Goal: Task Accomplishment & Management: Use online tool/utility

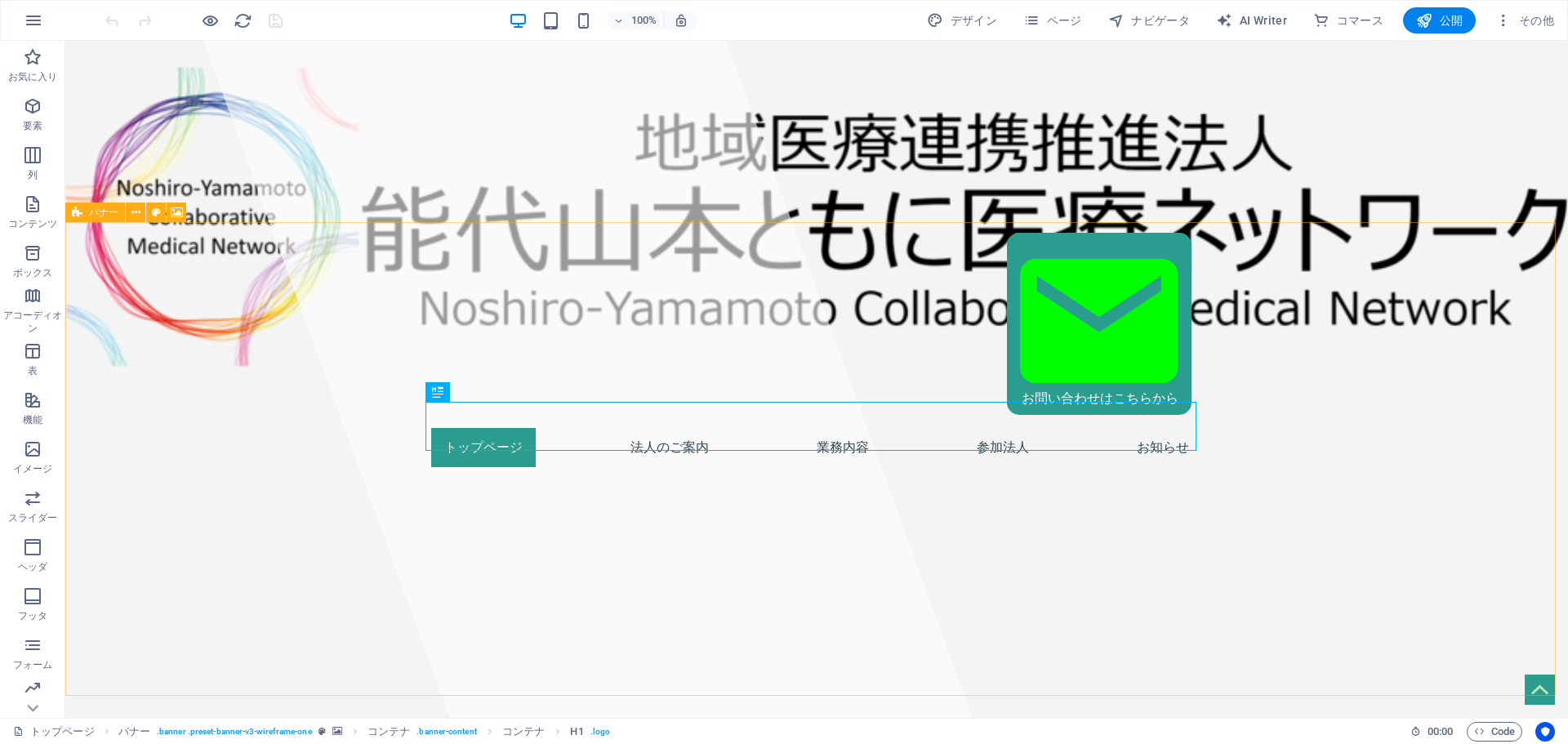
click at [85, 211] on div "バナー" at bounding box center [95, 212] width 59 height 20
click at [174, 216] on icon at bounding box center [177, 212] width 13 height 17
select select "fade"
select select "ms"
select select "s"
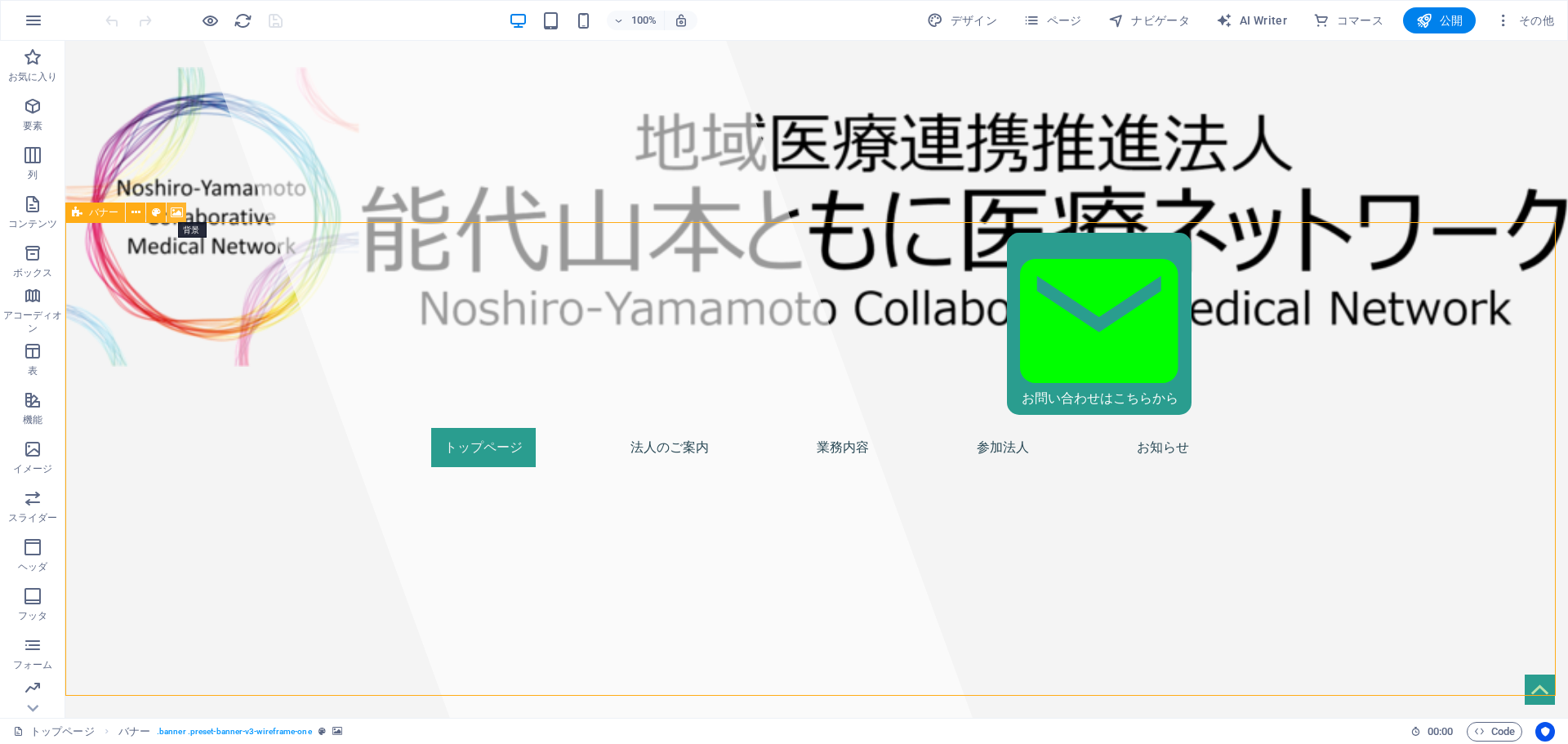
select select "progressive"
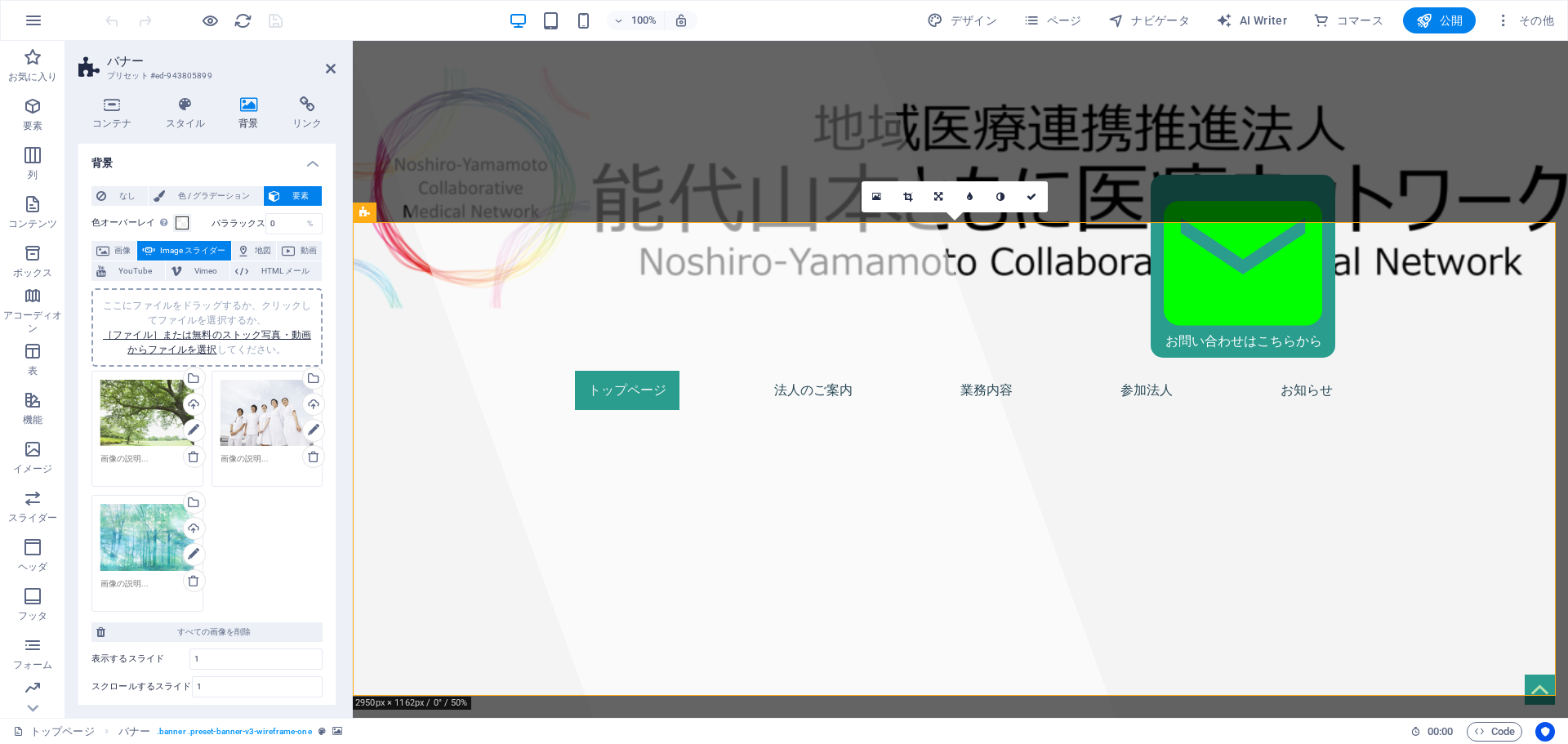
click at [130, 571] on div "ここにファイルをドラッグするか、クリックしてファイルを選択するか、 ［ファイル］または無料のストック写真・動画からファイルを選択 してください。" at bounding box center [148, 537] width 94 height 67
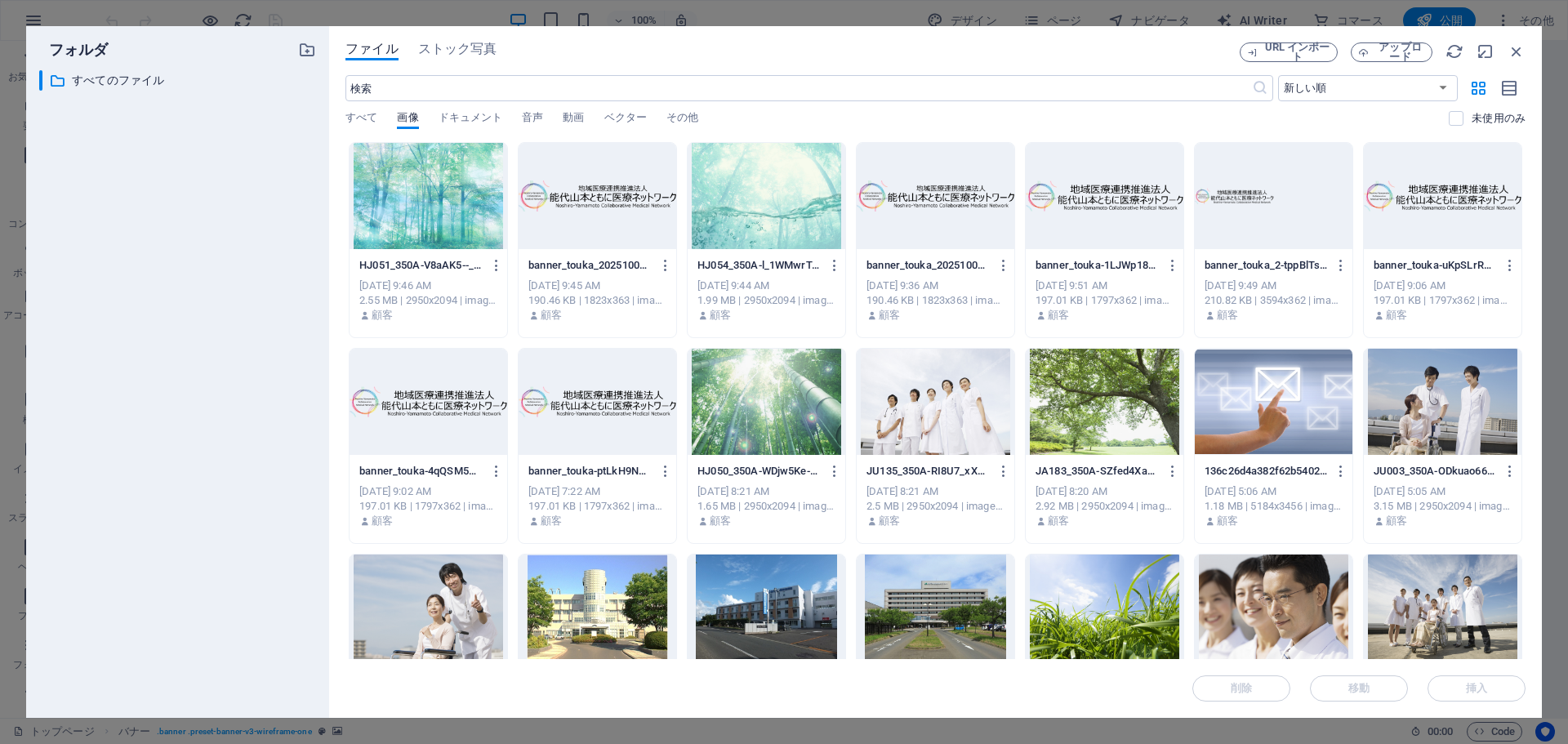
click at [436, 201] on div at bounding box center [428, 196] width 157 height 106
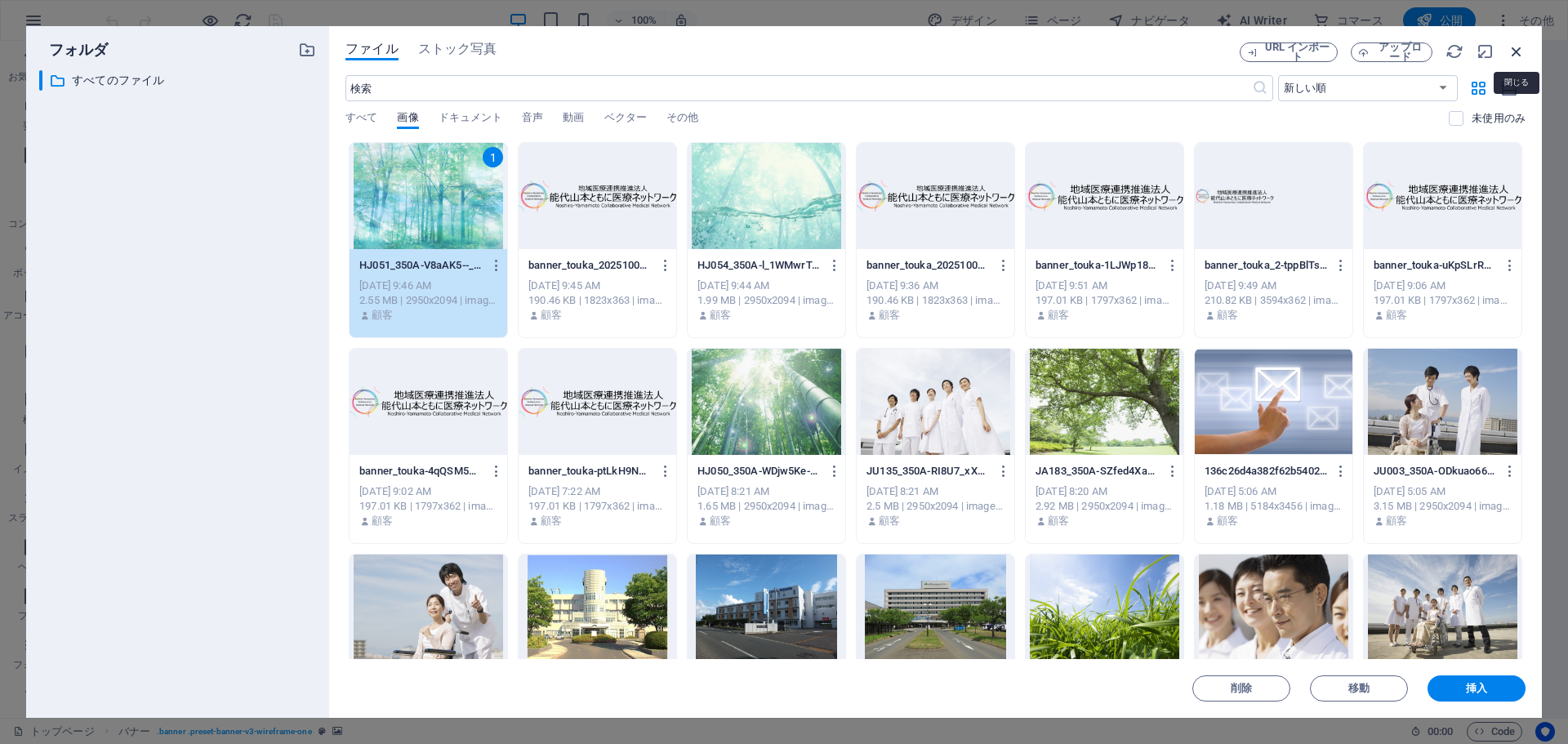
click at [1517, 42] on icon "button" at bounding box center [1517, 51] width 18 height 18
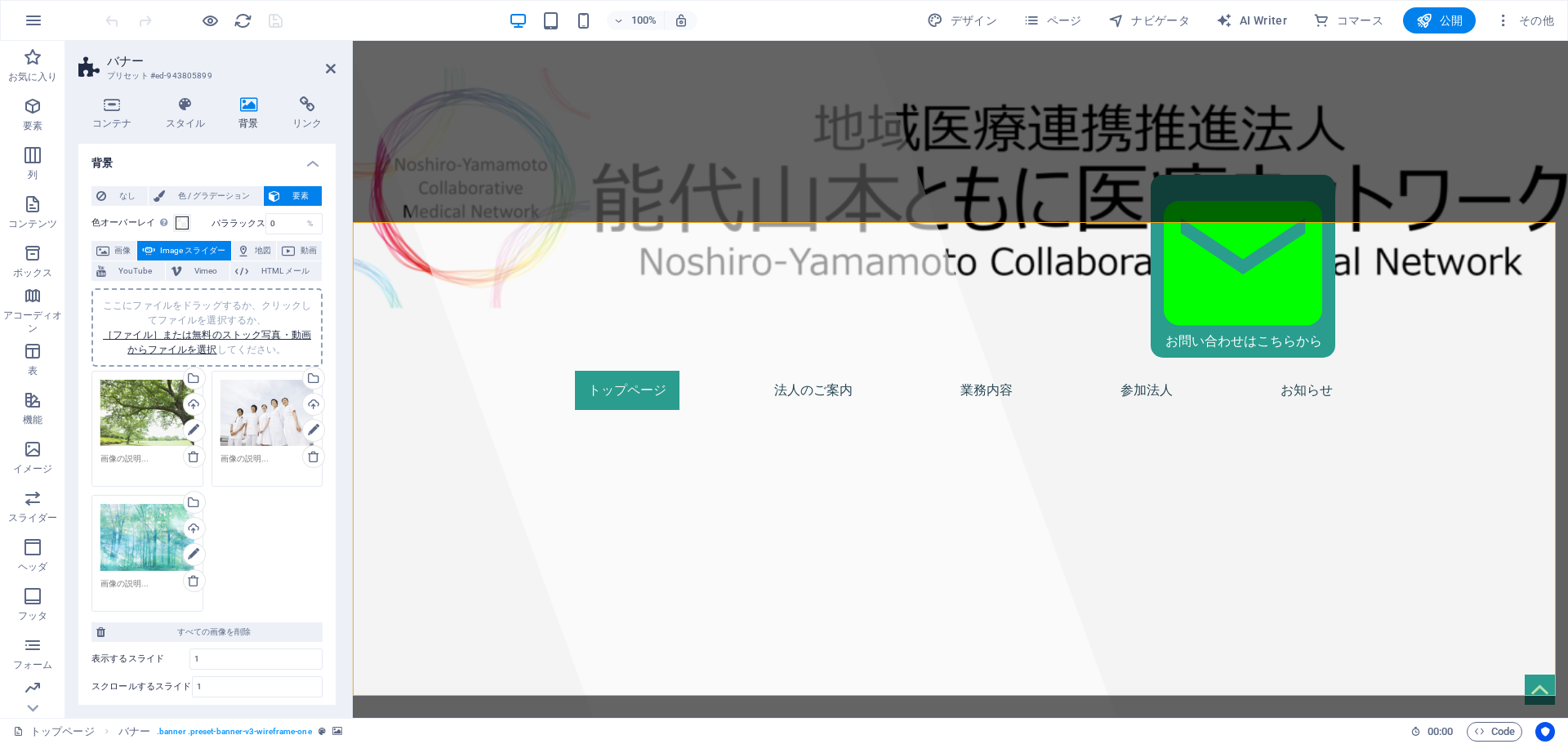
click at [272, 585] on div "ここにファイルをドラッグするか、クリックしてファイルを選択するか、 ［ファイル］または無料のストック写真・動画からファイルを選択 してください。 ファイルマネ…" at bounding box center [207, 491] width 239 height 249
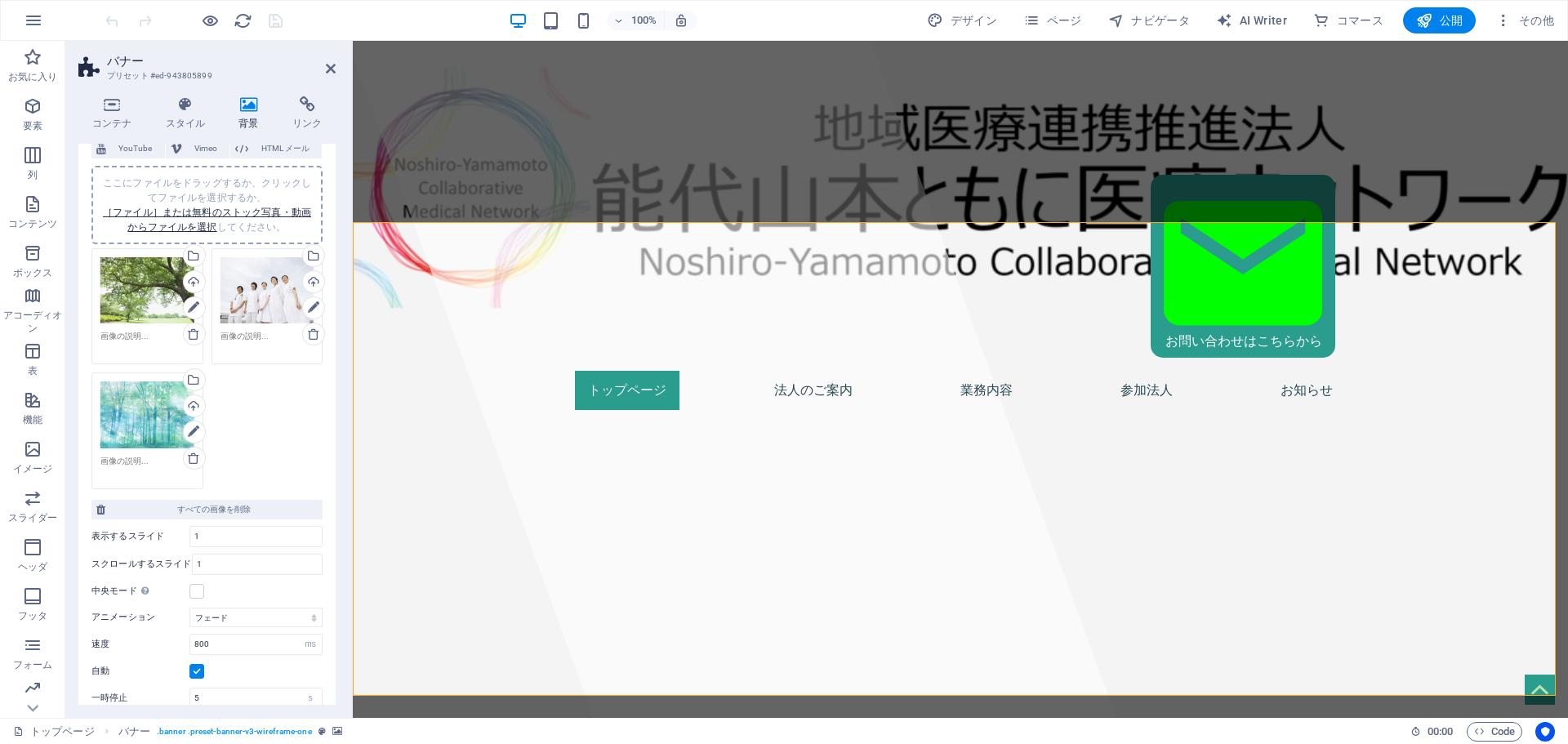
scroll to position [288, 0]
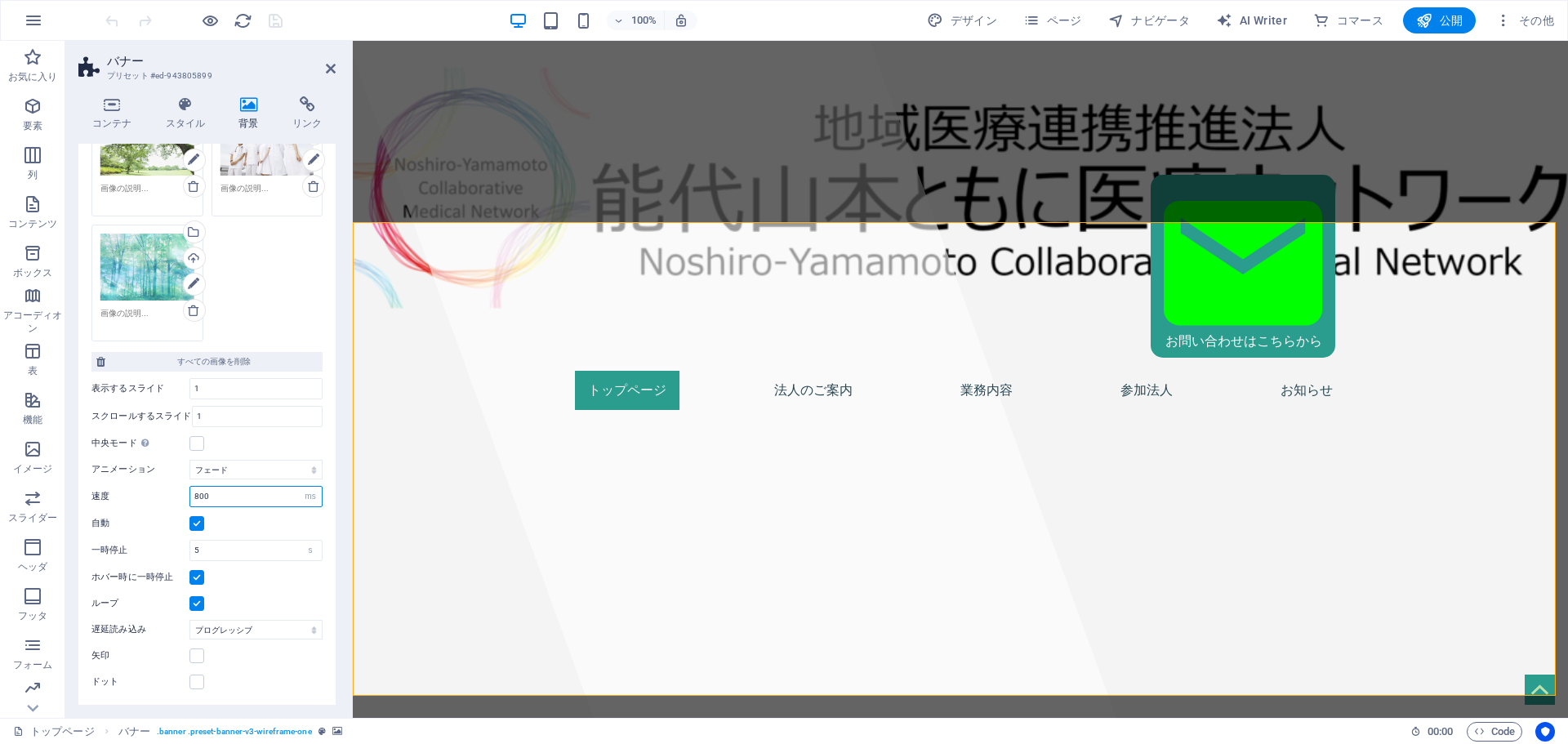
drag, startPoint x: 267, startPoint y: 498, endPoint x: 146, endPoint y: 497, distance: 121.0
click at [146, 497] on div "速度 800 s ms" at bounding box center [207, 497] width 231 height 22
drag, startPoint x: 226, startPoint y: 494, endPoint x: 103, endPoint y: 485, distance: 123.3
click at [105, 491] on div "速度 970 s ms" at bounding box center [207, 497] width 231 height 22
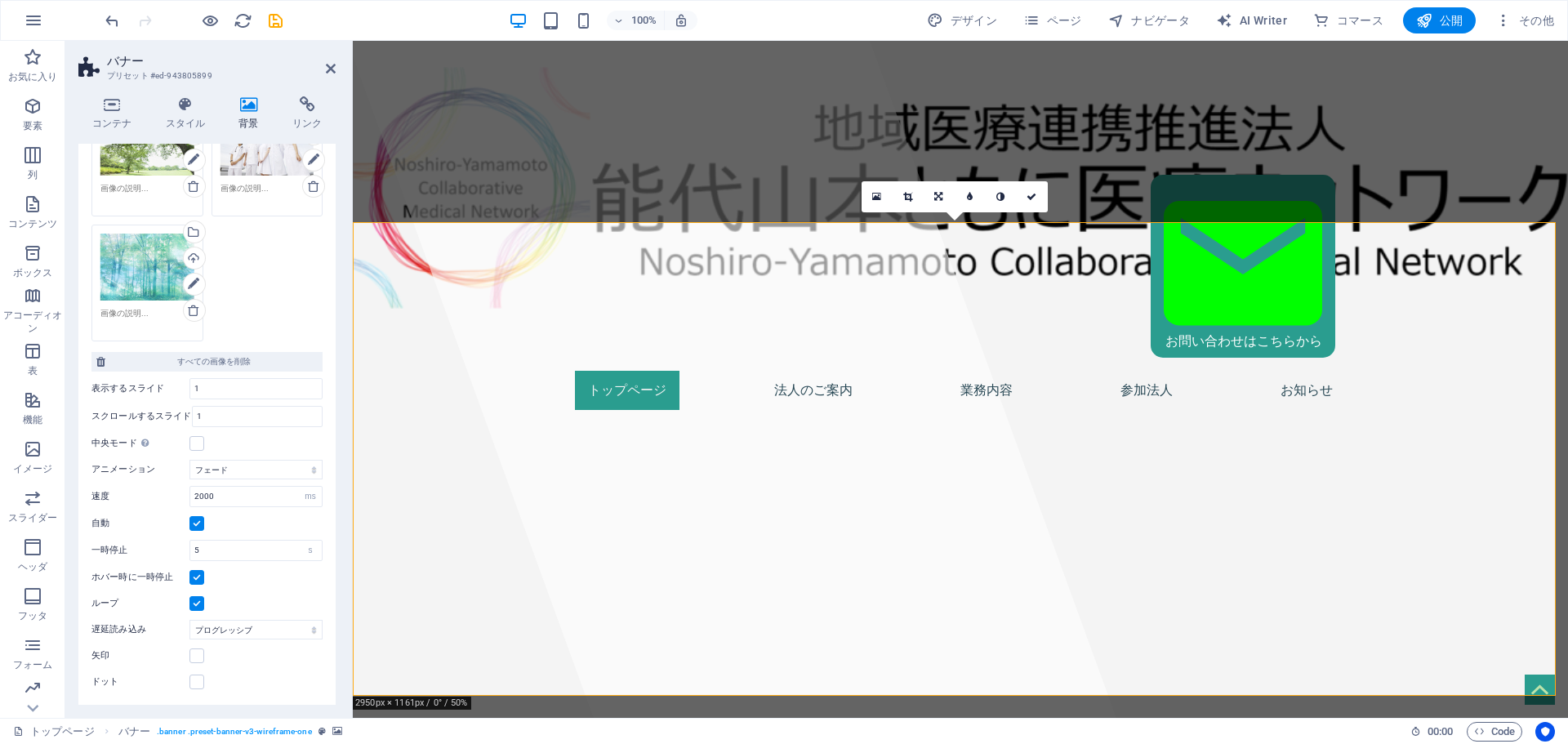
type input "1000"
click at [326, 64] on icon at bounding box center [330, 68] width 10 height 13
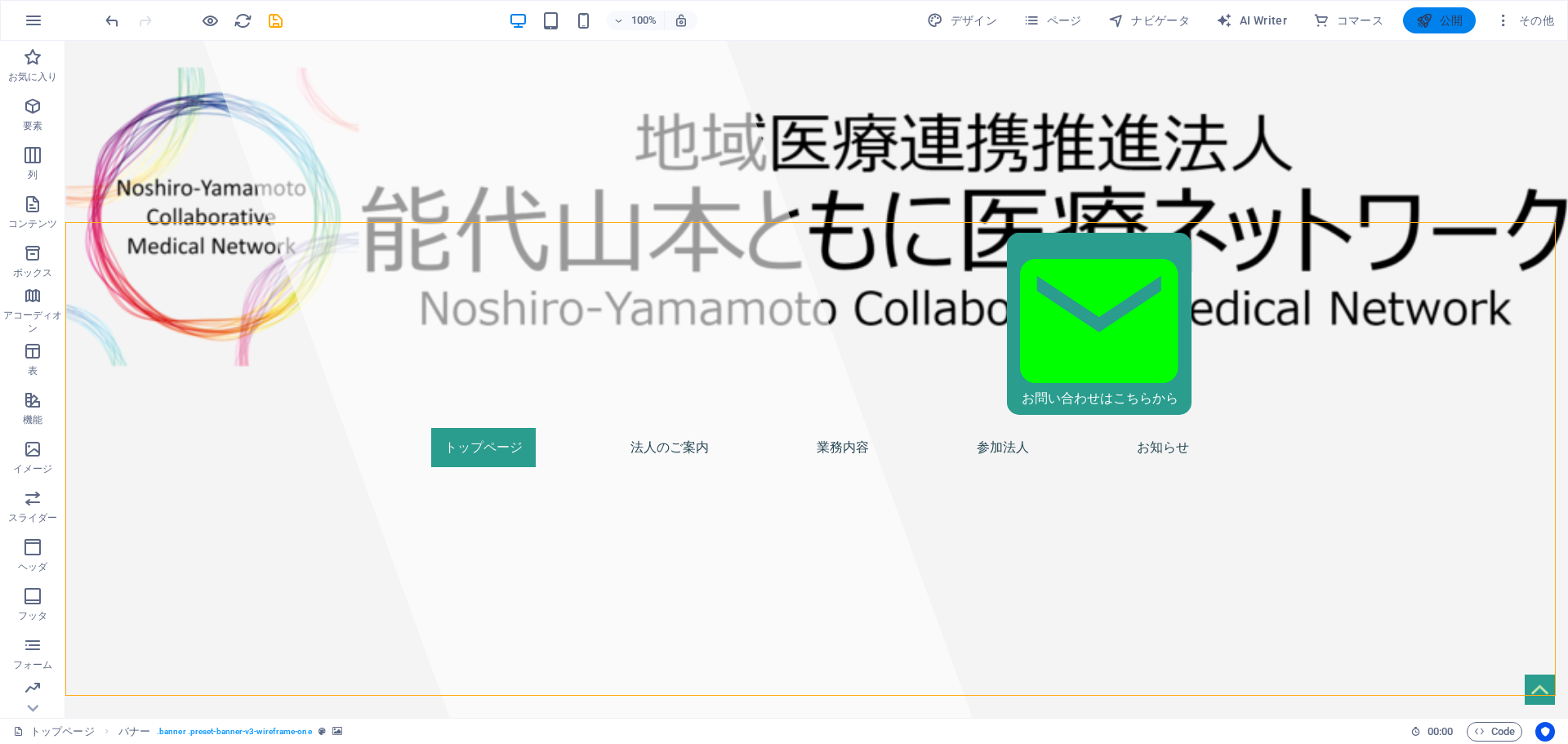
click at [1457, 15] on span "公開" at bounding box center [1439, 21] width 47 height 16
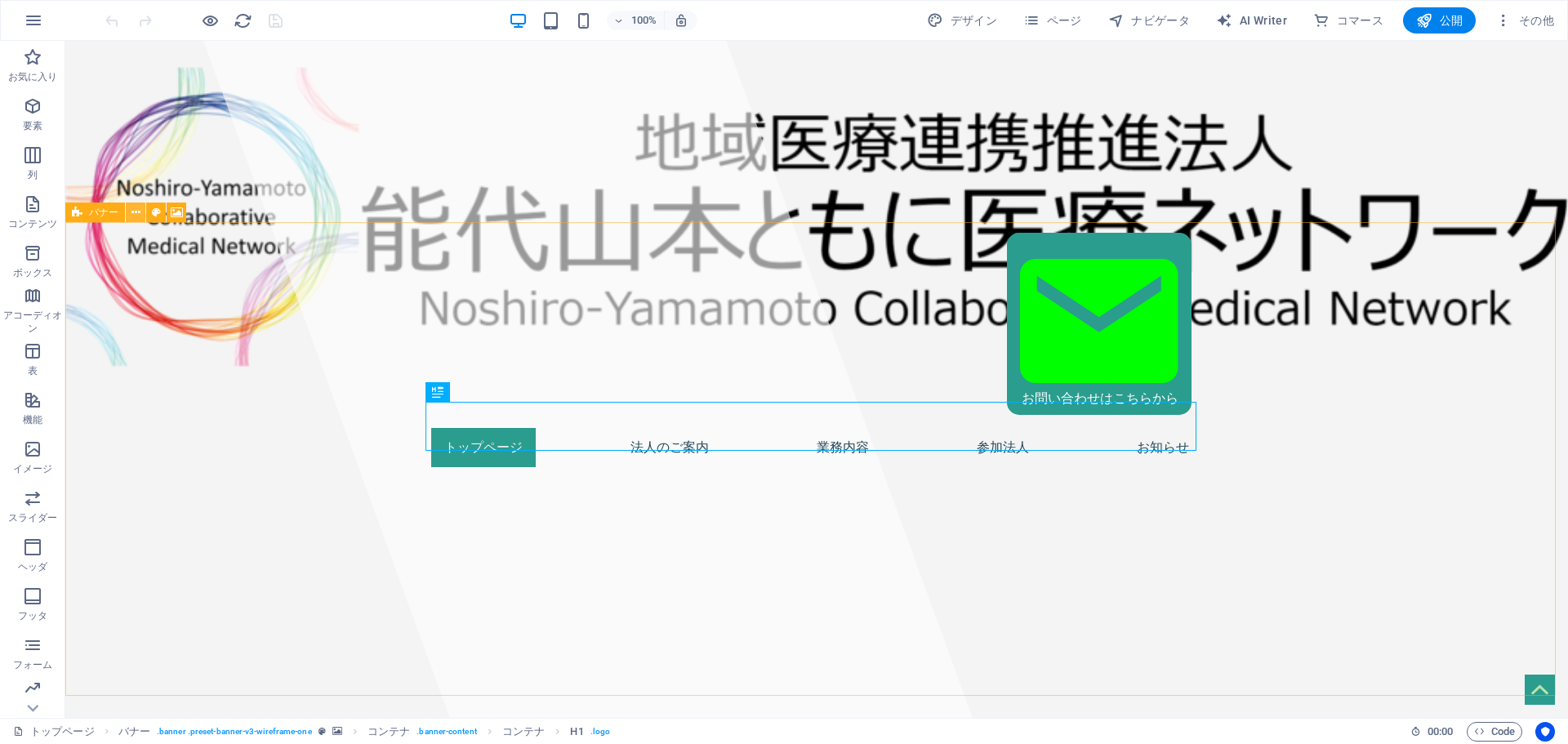
click at [134, 217] on icon at bounding box center [136, 212] width 9 height 17
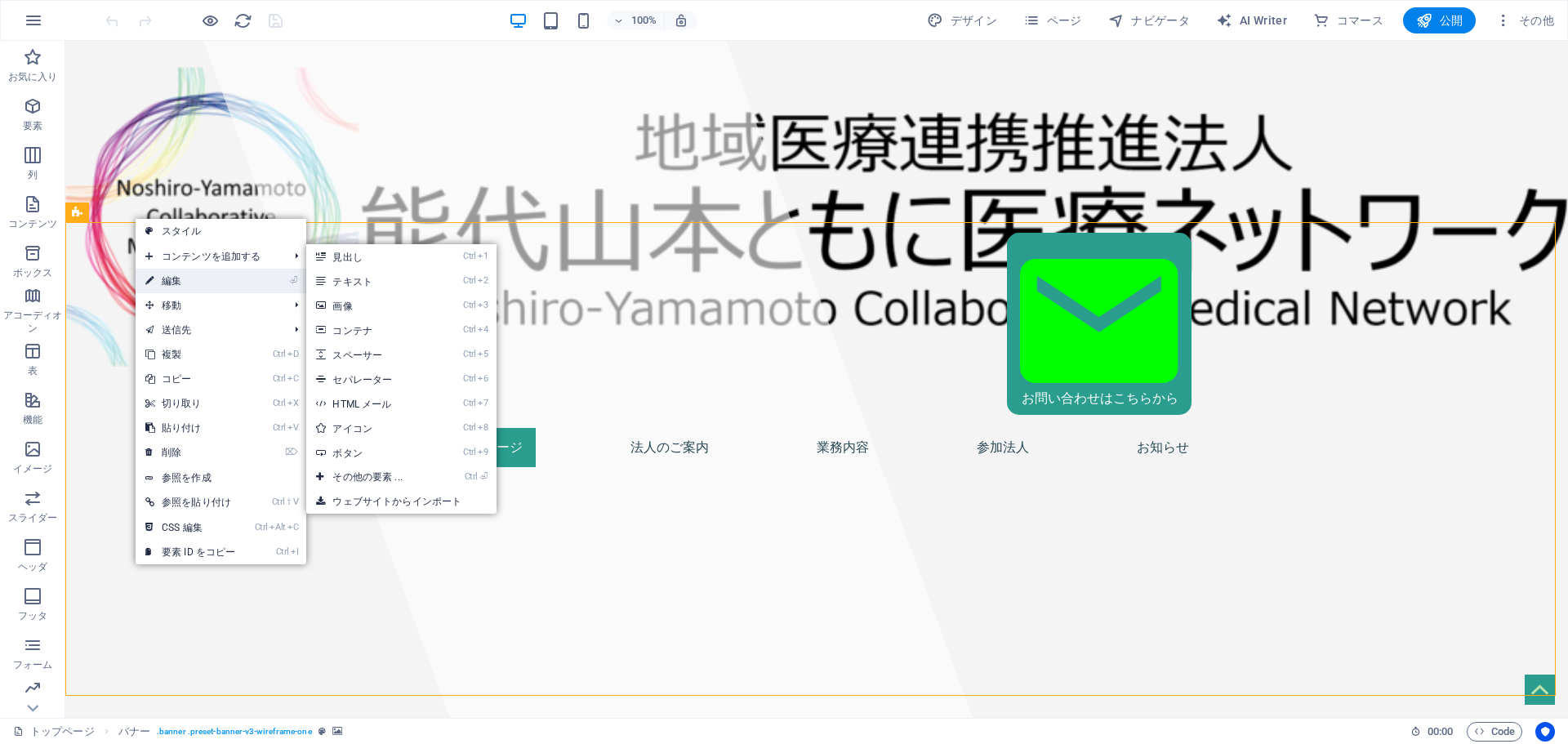
click at [173, 280] on link "⏎ 編集" at bounding box center [191, 281] width 110 height 24
select select "vh"
select select "banner"
select select "fade"
select select "ms"
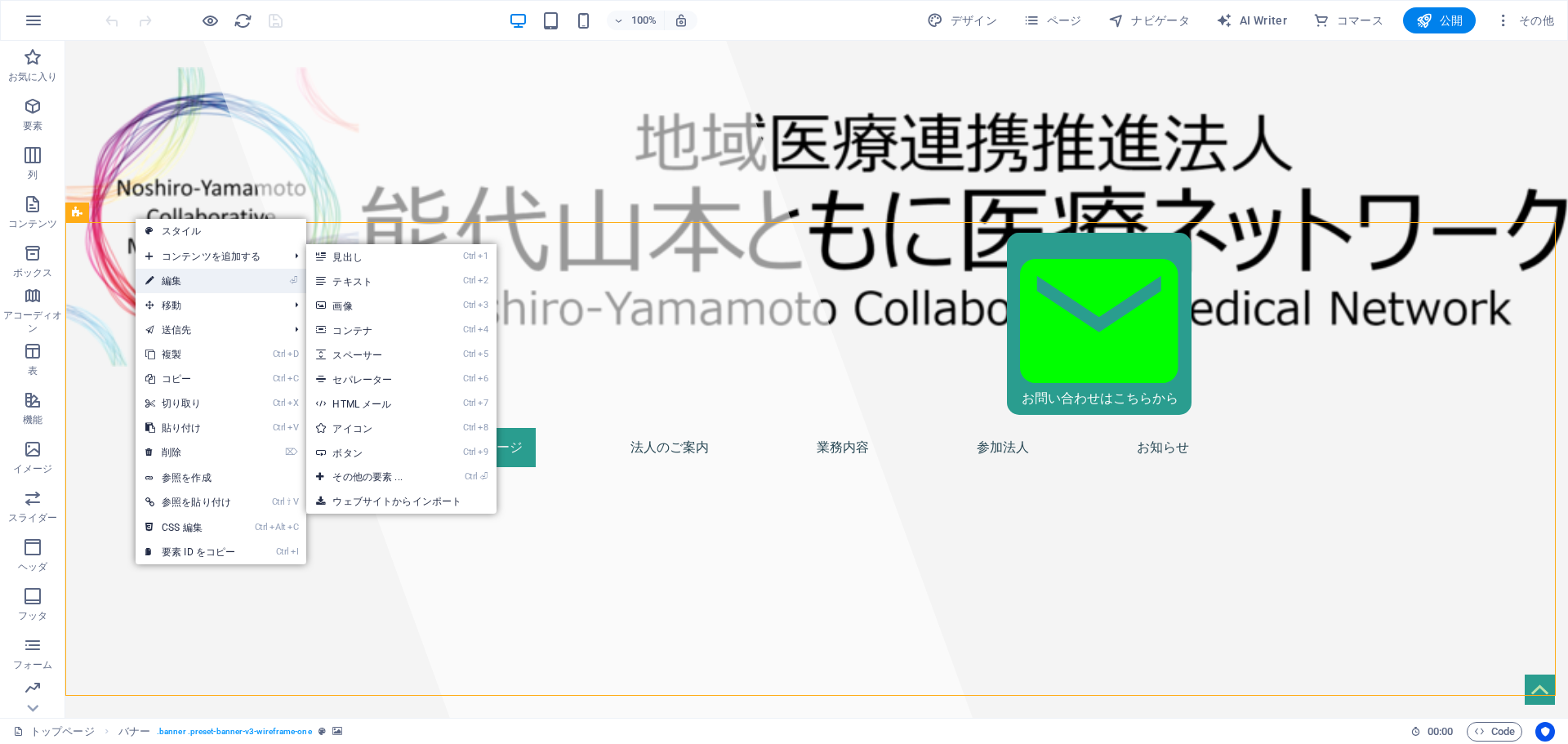
select select "s"
select select "progressive"
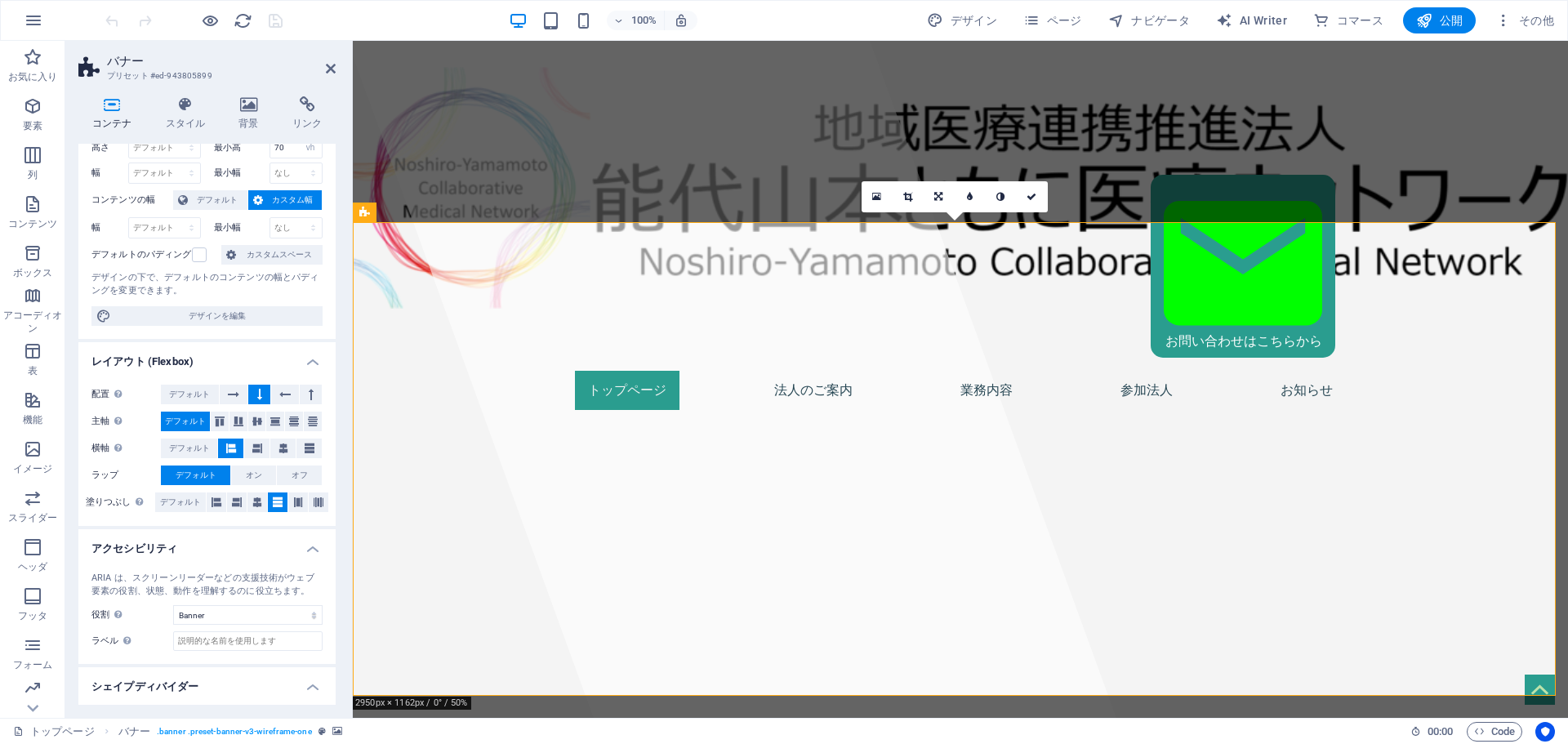
scroll to position [86, 0]
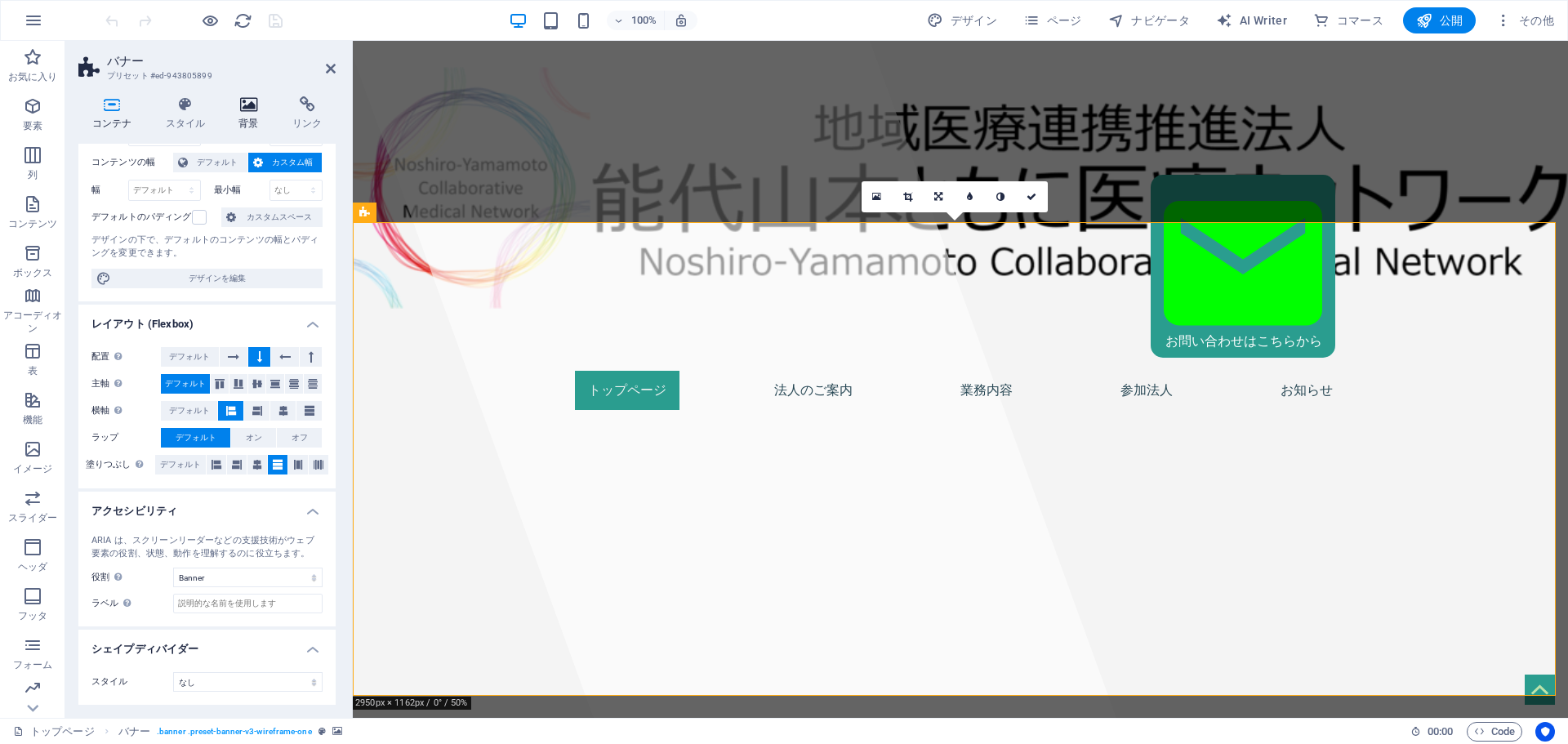
click at [234, 112] on h4 "背景" at bounding box center [253, 113] width 54 height 34
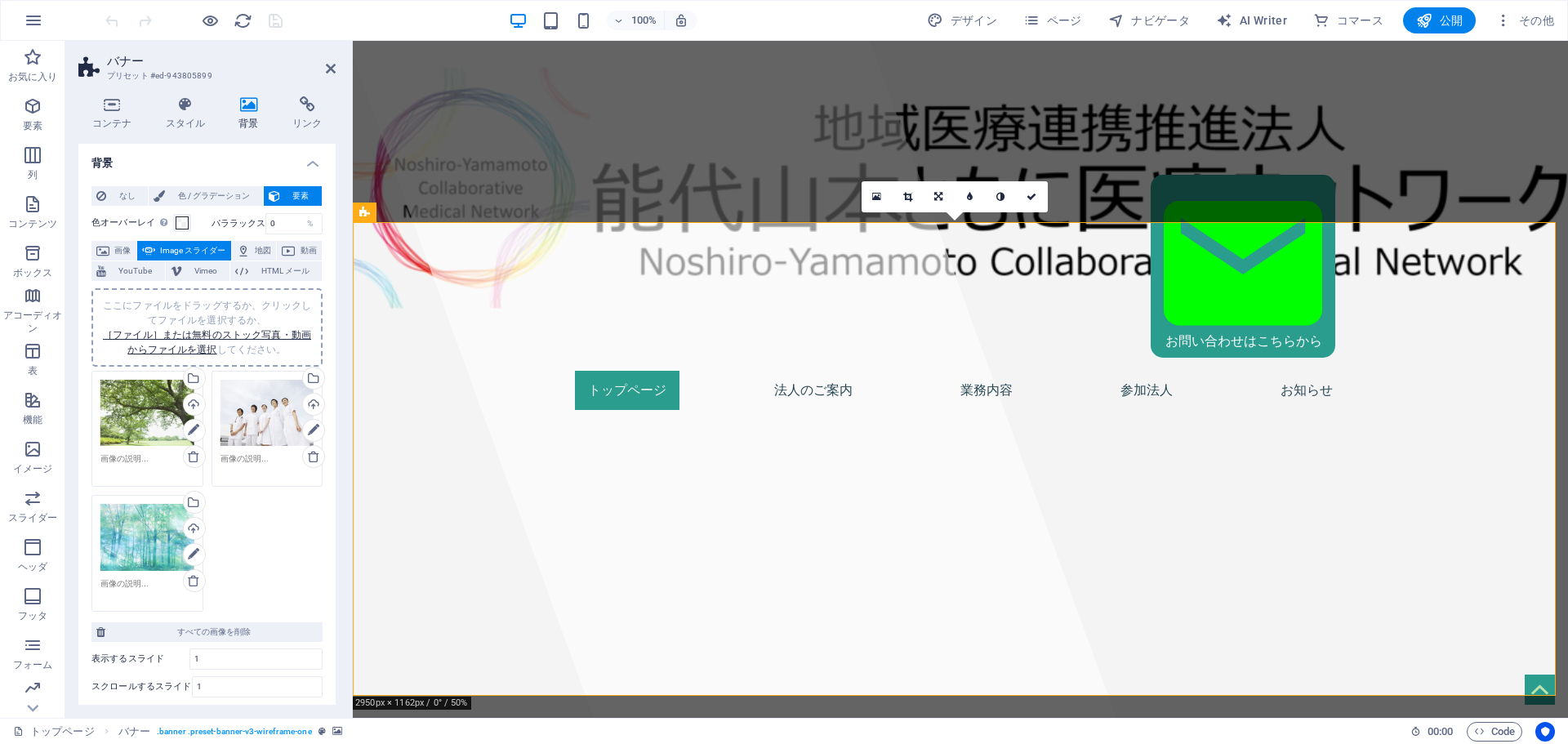
scroll to position [288, 0]
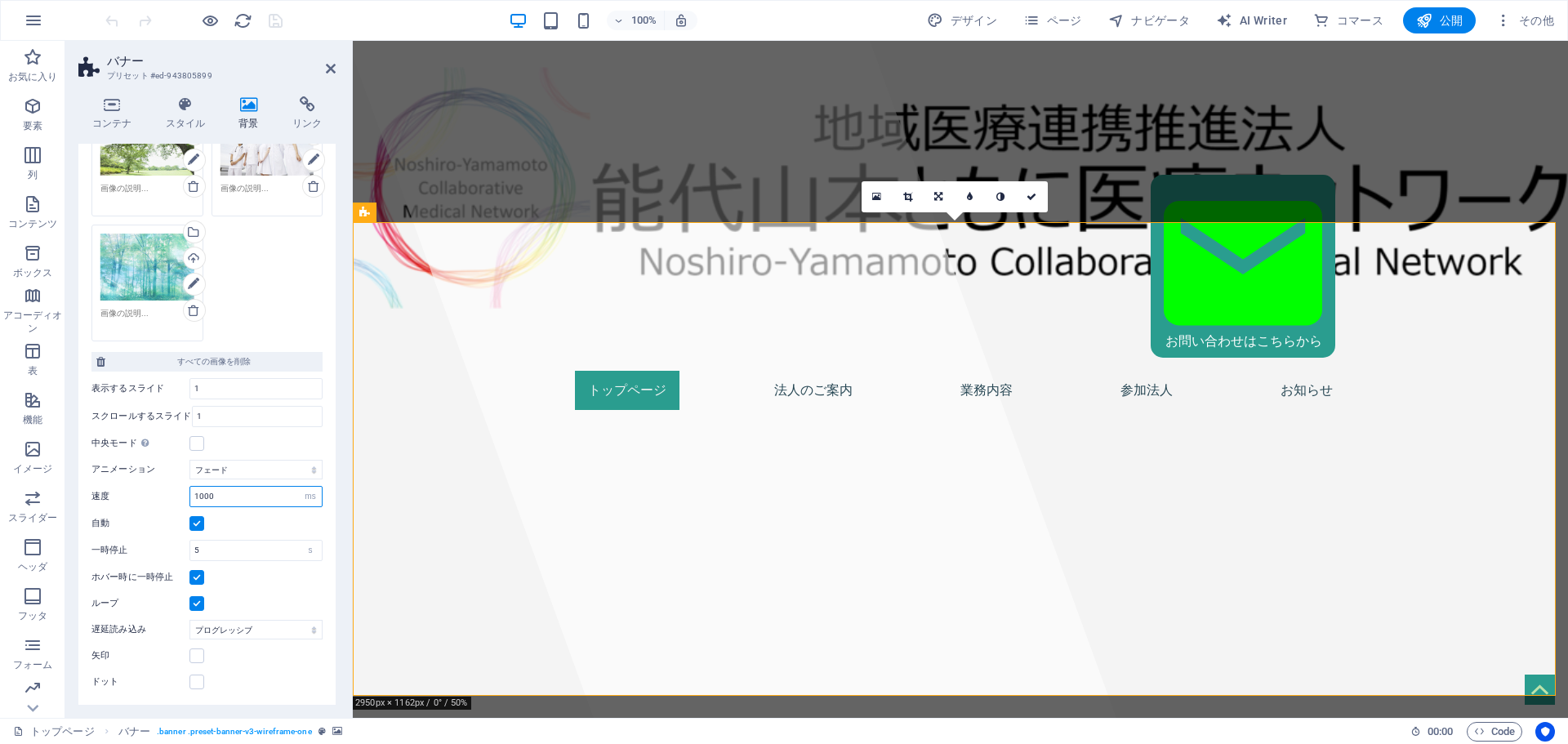
drag, startPoint x: 259, startPoint y: 503, endPoint x: 103, endPoint y: 483, distance: 157.3
click at [103, 483] on div "アニメーション スライド フェード 速度 [DATE] s ms 自動 一時停止 5 s ms ホバー時に一時停止 ループ 遅延読み込み オフ オンデマンド …" at bounding box center [207, 572] width 231 height 238
type input "10"
click at [272, 13] on icon "save" at bounding box center [275, 21] width 19 height 19
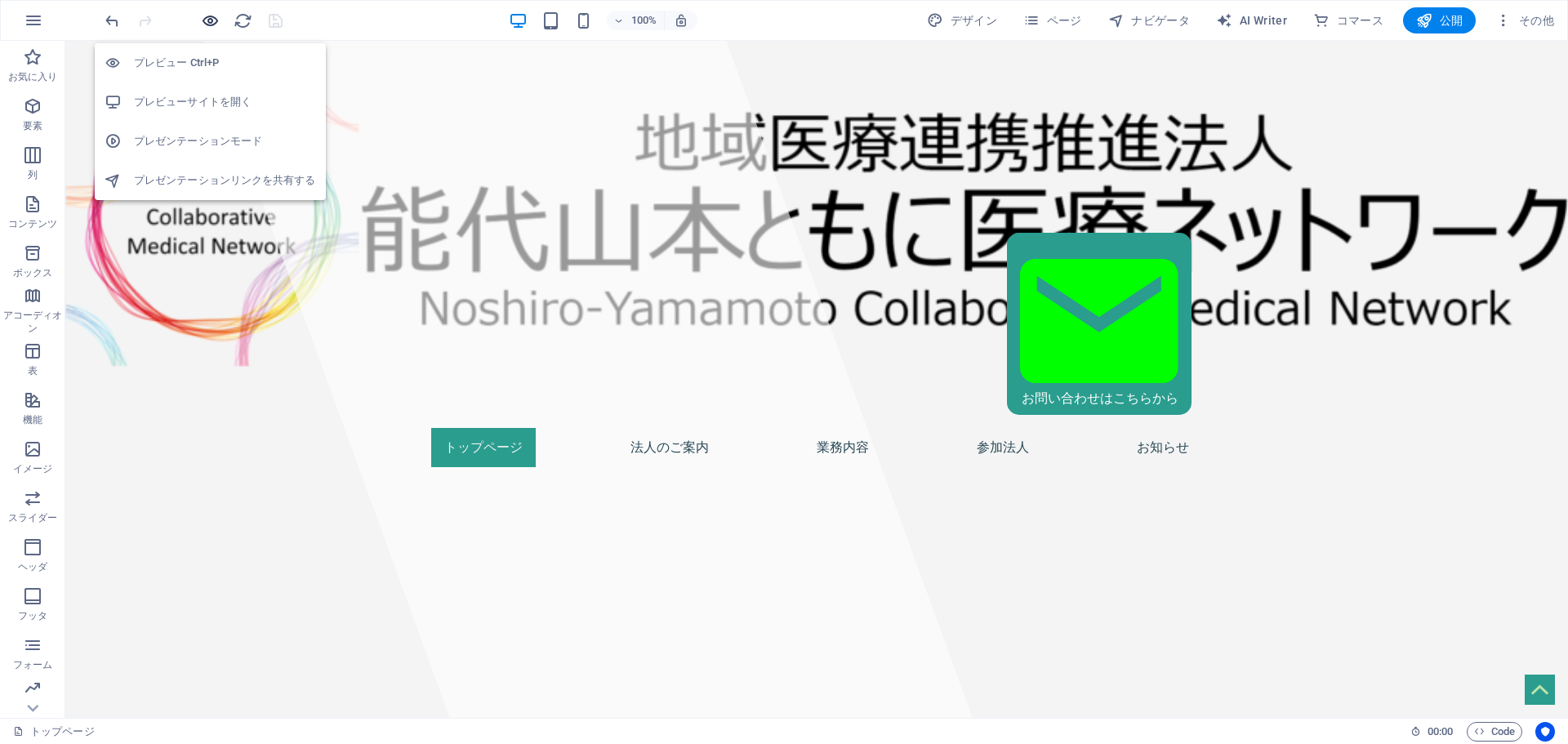
click at [211, 17] on icon "button" at bounding box center [210, 21] width 19 height 19
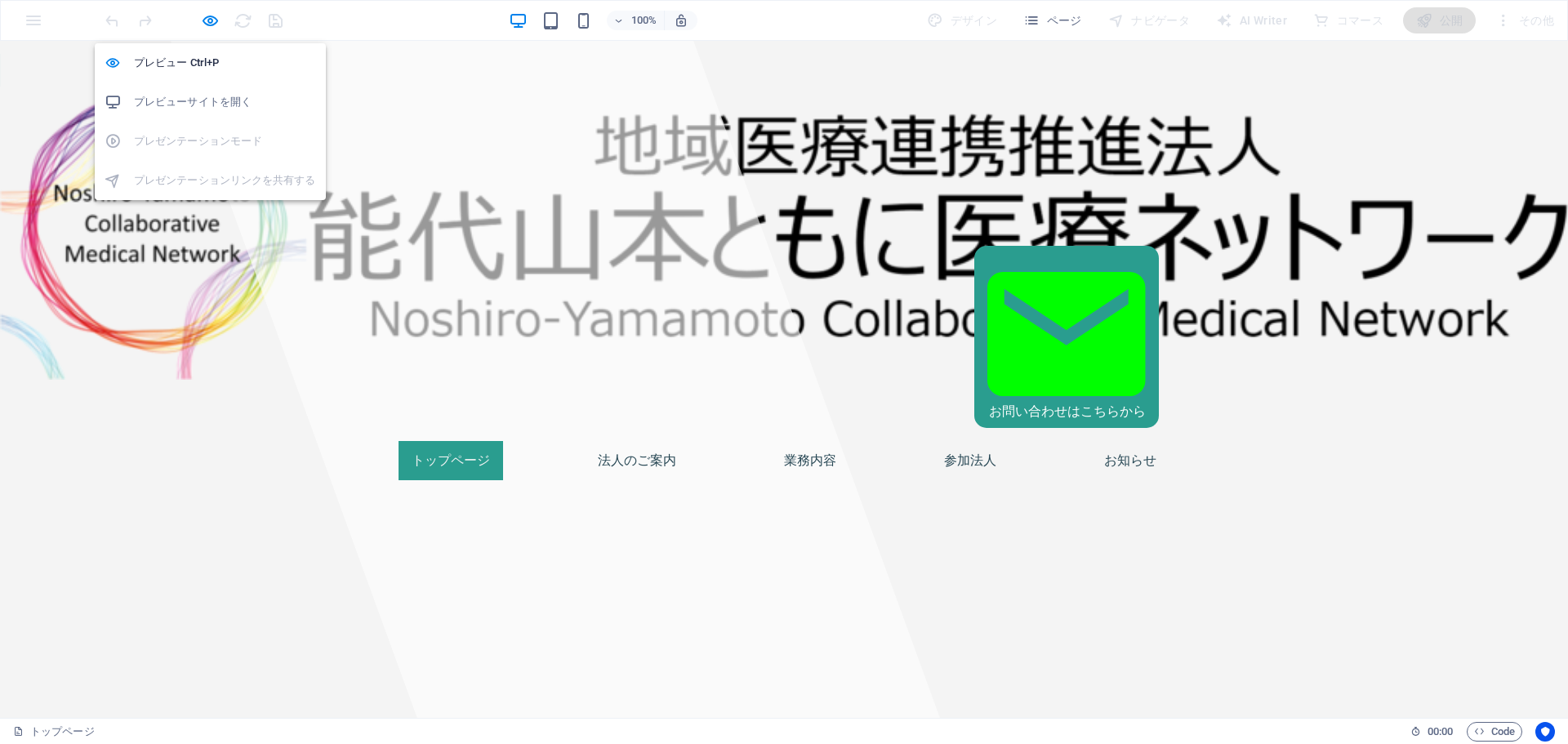
click at [222, 95] on h6 "プレビューサイトを開く" at bounding box center [225, 103] width 182 height 20
click at [209, 12] on icon "button" at bounding box center [210, 21] width 19 height 19
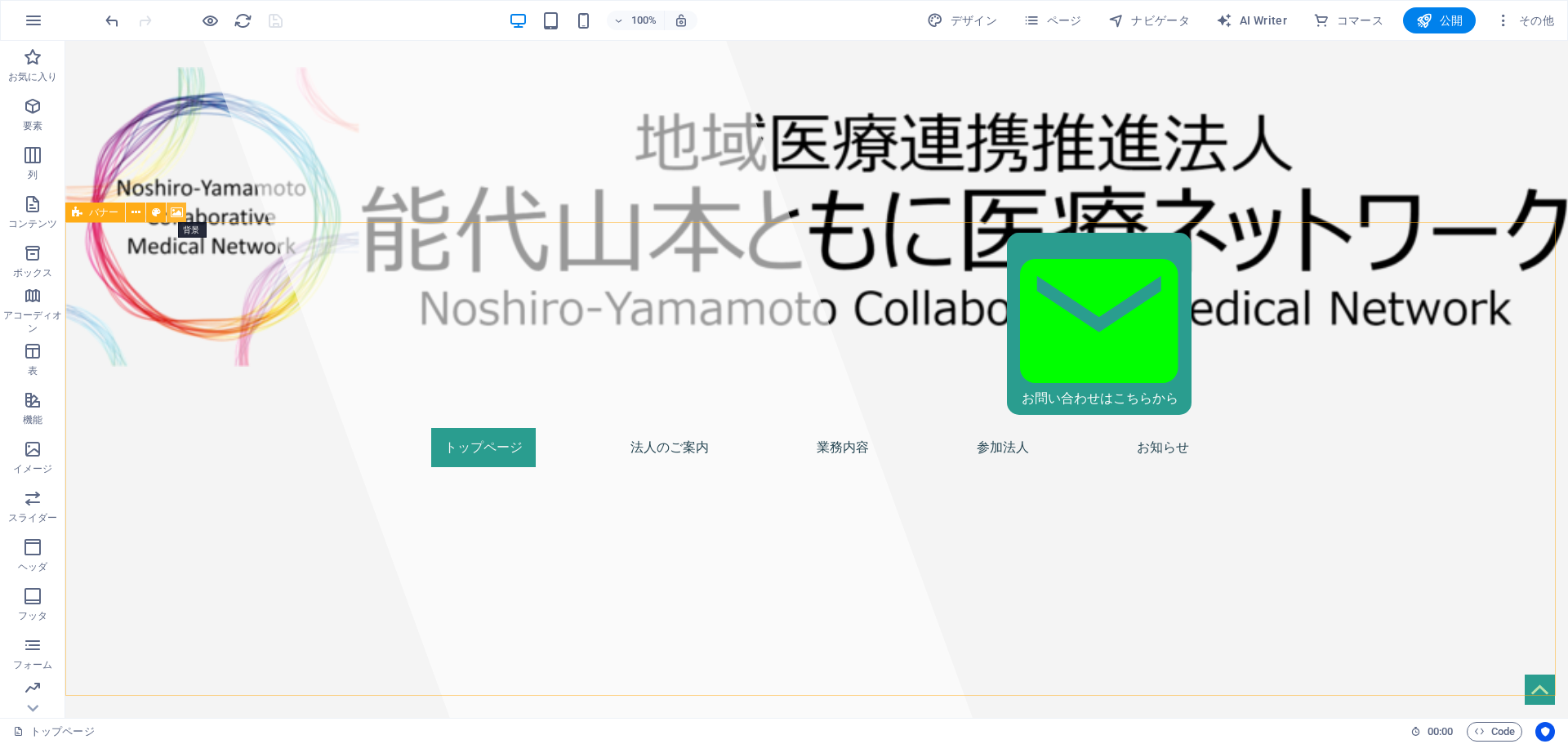
click at [178, 215] on icon at bounding box center [177, 212] width 13 height 17
select select "fade"
select select "ms"
select select "s"
select select "progressive"
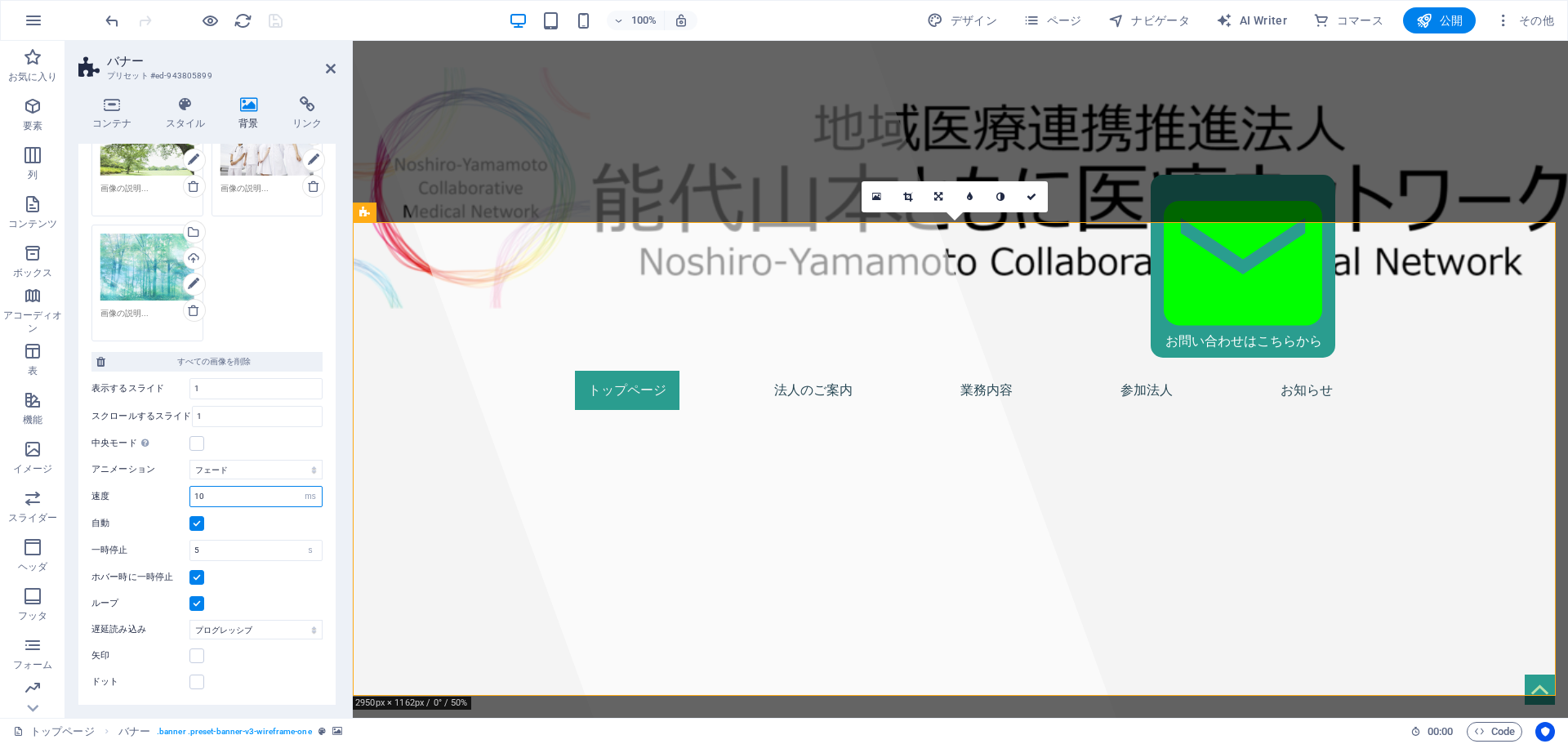
click at [262, 497] on input "10" at bounding box center [256, 497] width 131 height 20
type input "970"
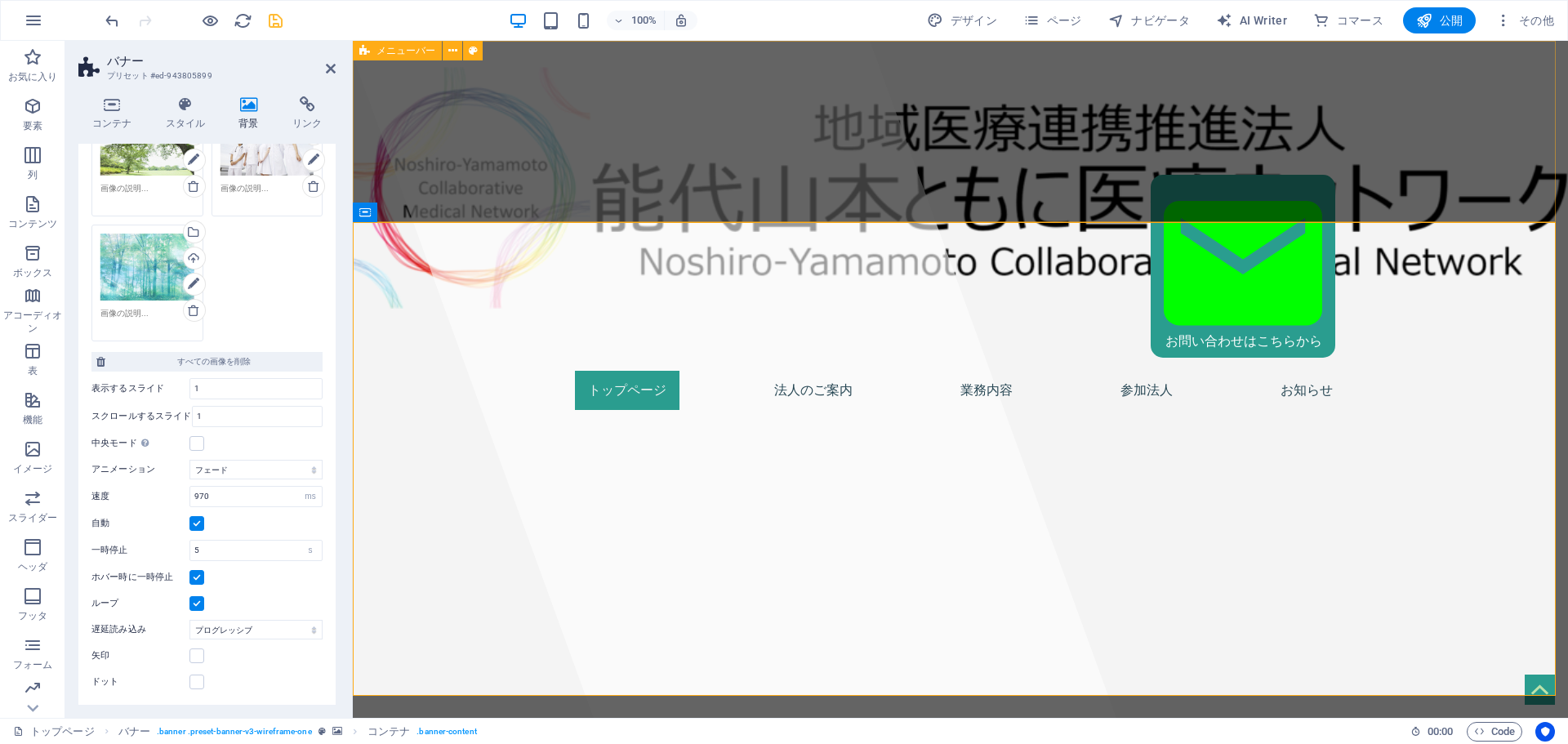
click at [417, 99] on div "お問い合わせはこちらから Menu トップページ 法人のご案内 業務内容 参加法人 お知らせ" at bounding box center [960, 231] width 1215 height 382
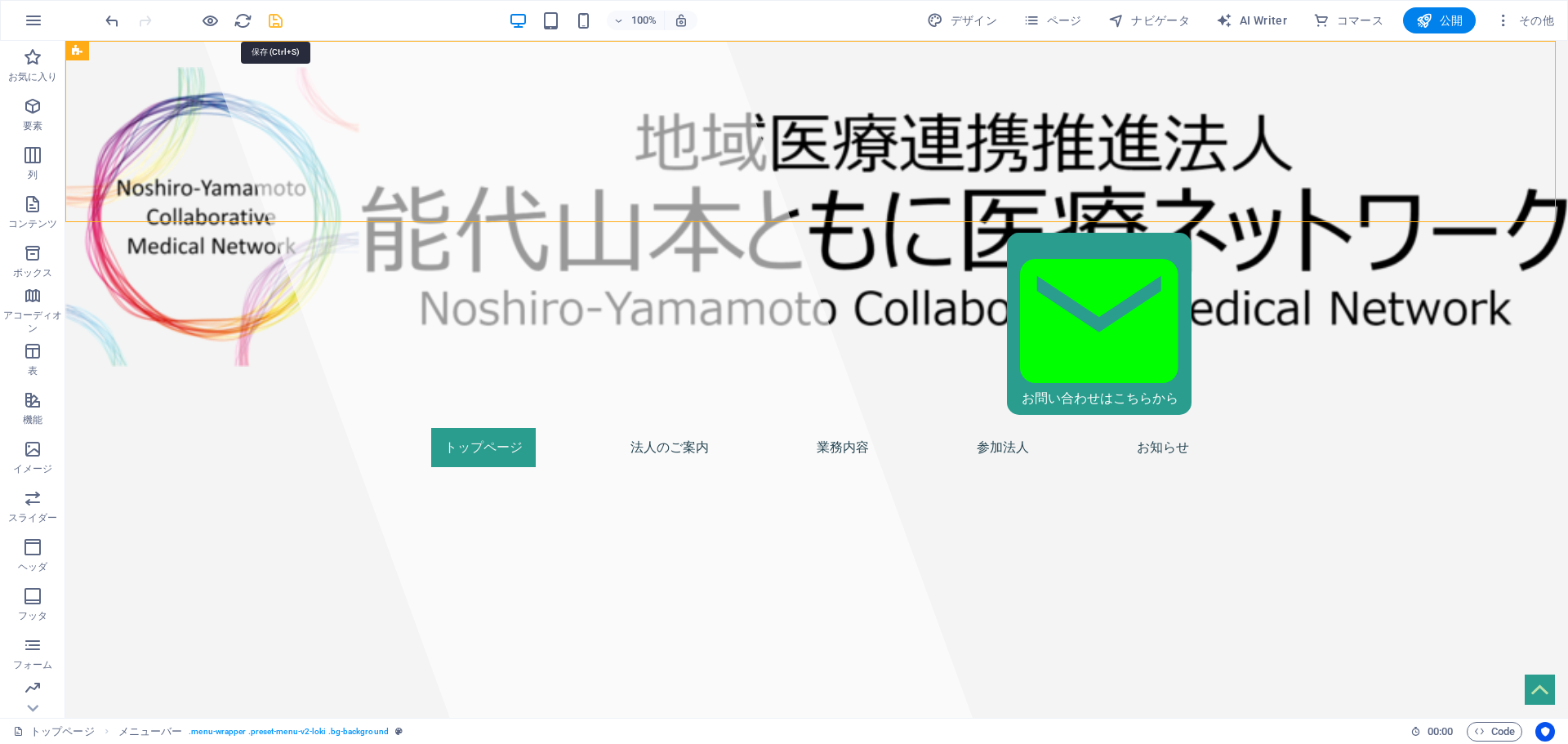
click at [273, 22] on icon "save" at bounding box center [275, 21] width 19 height 19
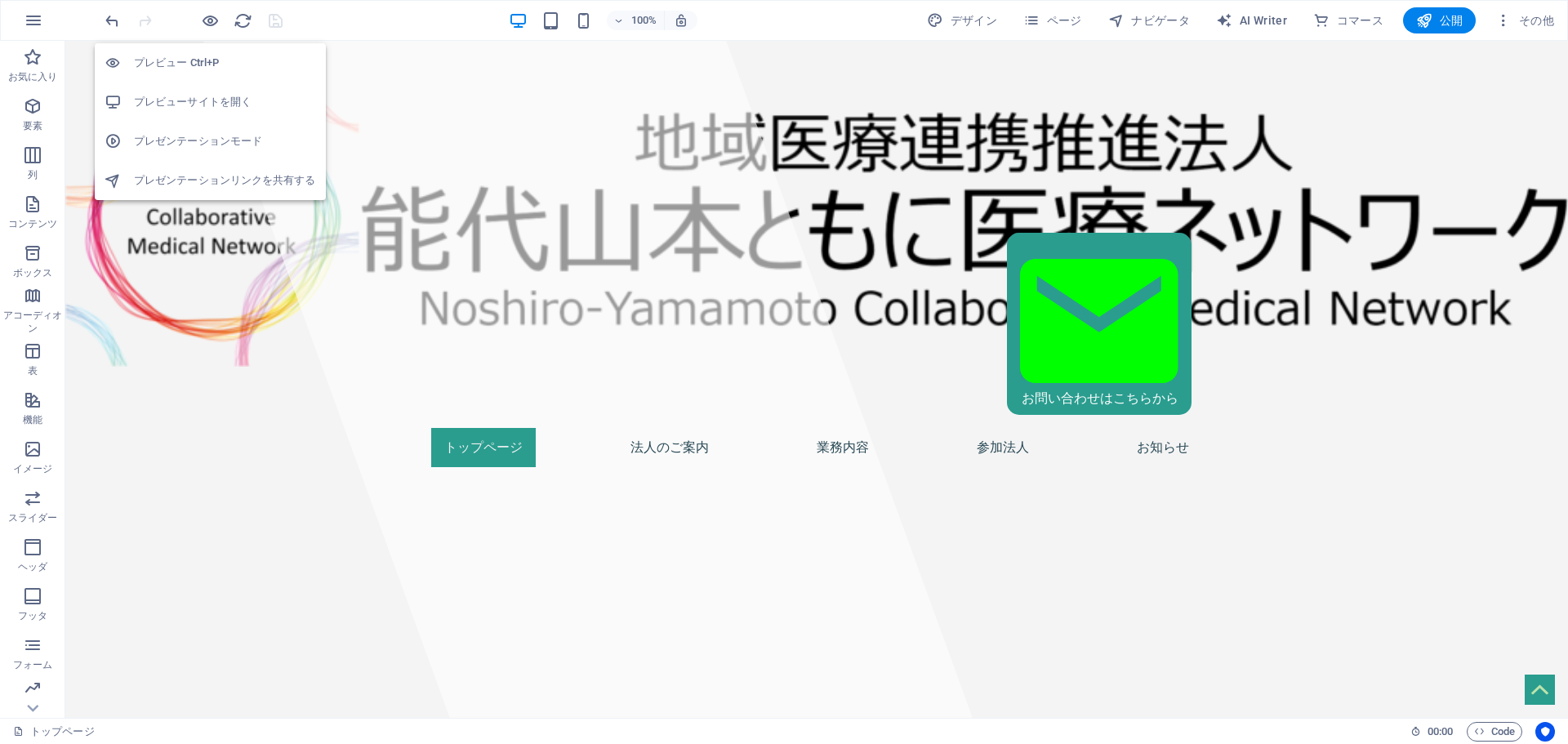
click at [217, 97] on h6 "プレビューサイトを開く" at bounding box center [225, 103] width 182 height 20
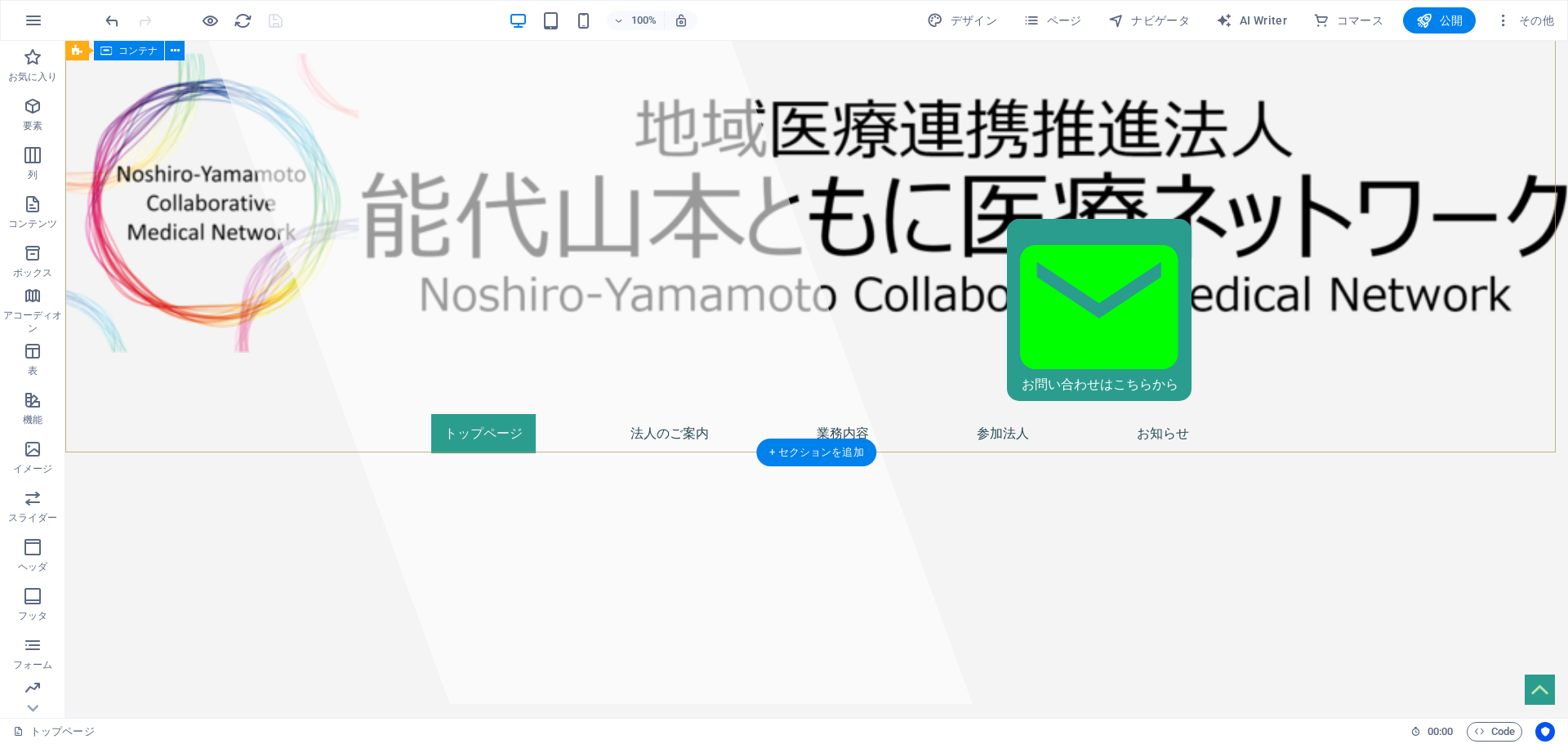
scroll to position [0, 0]
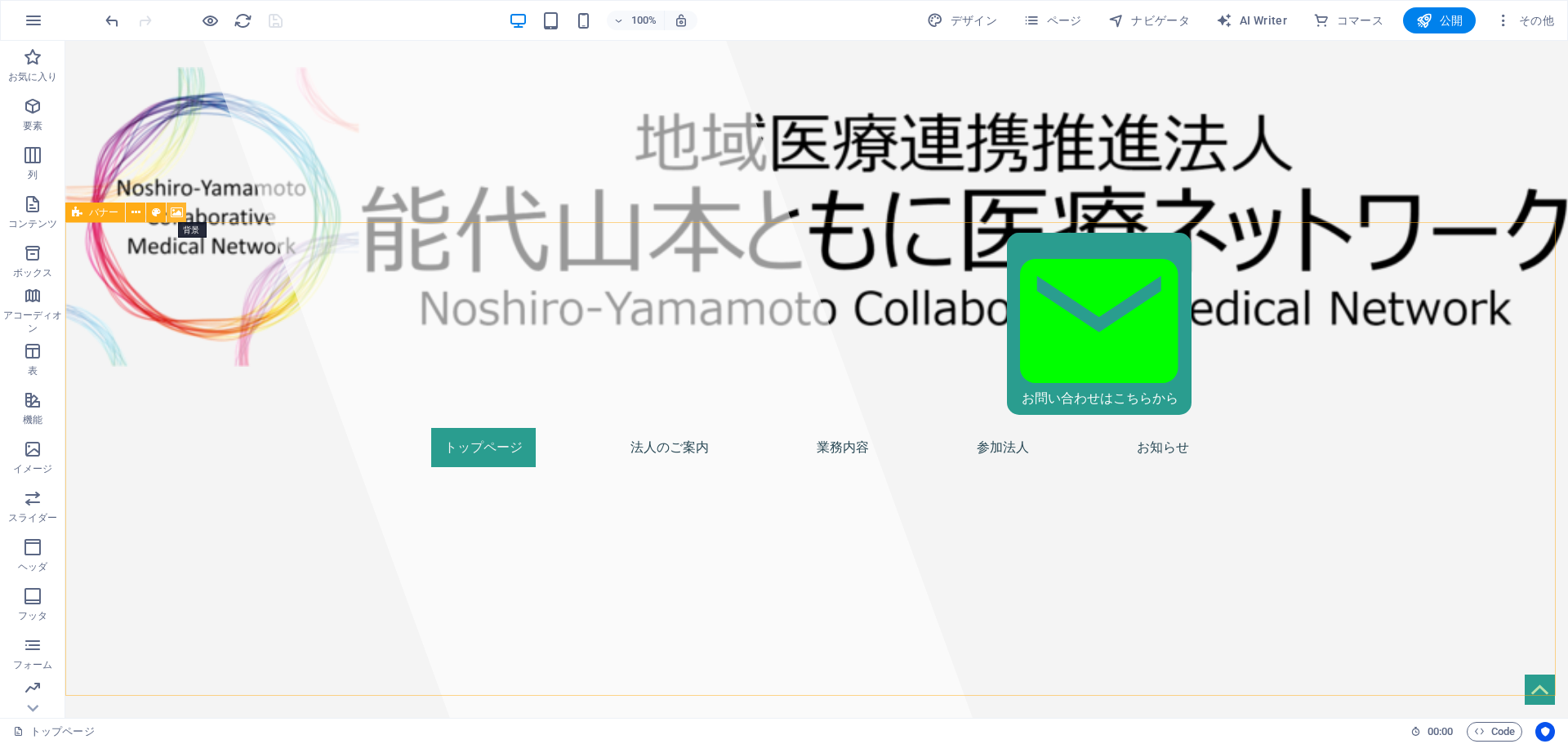
click at [176, 213] on icon at bounding box center [177, 212] width 13 height 17
select select "fade"
select select "ms"
select select "s"
select select "progressive"
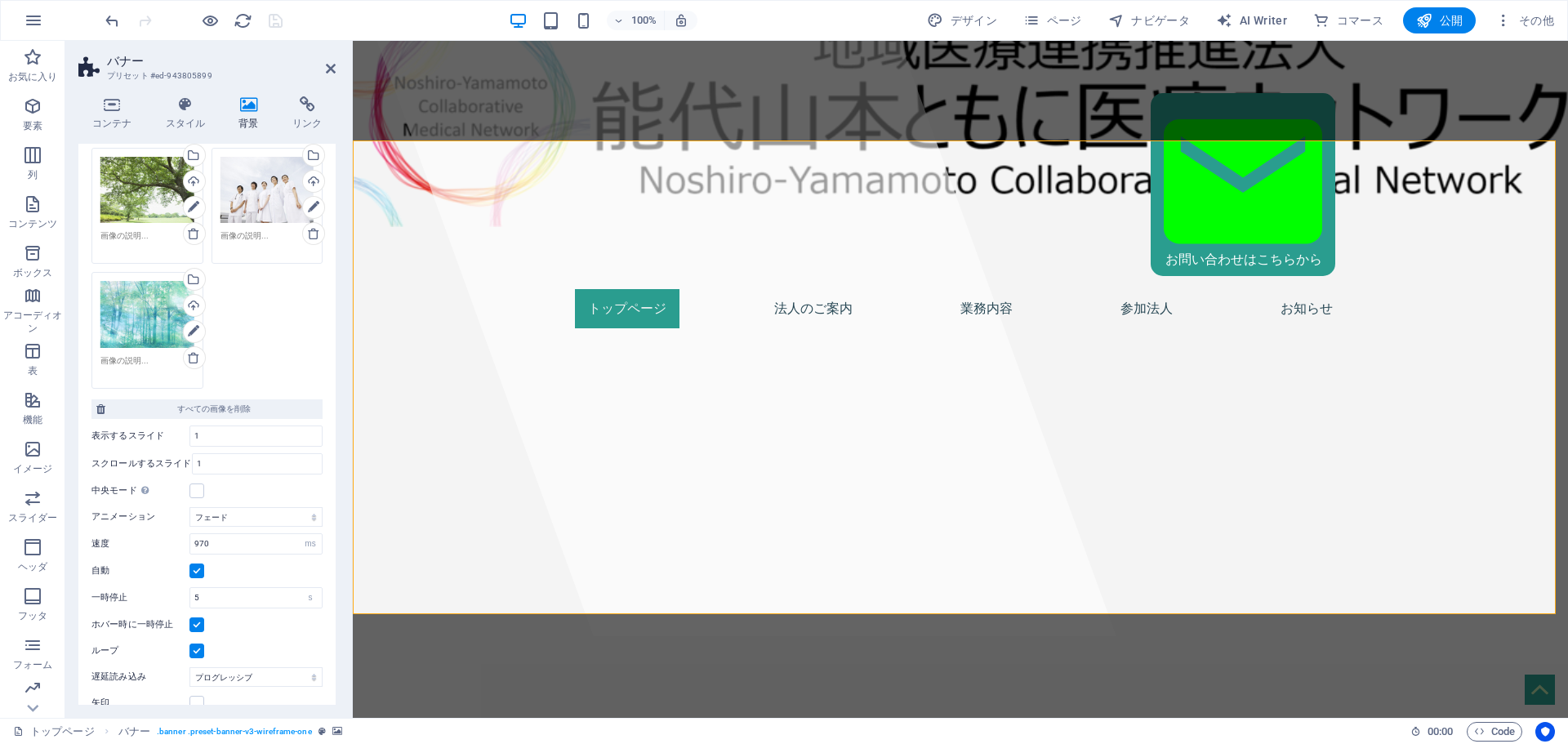
scroll to position [245, 0]
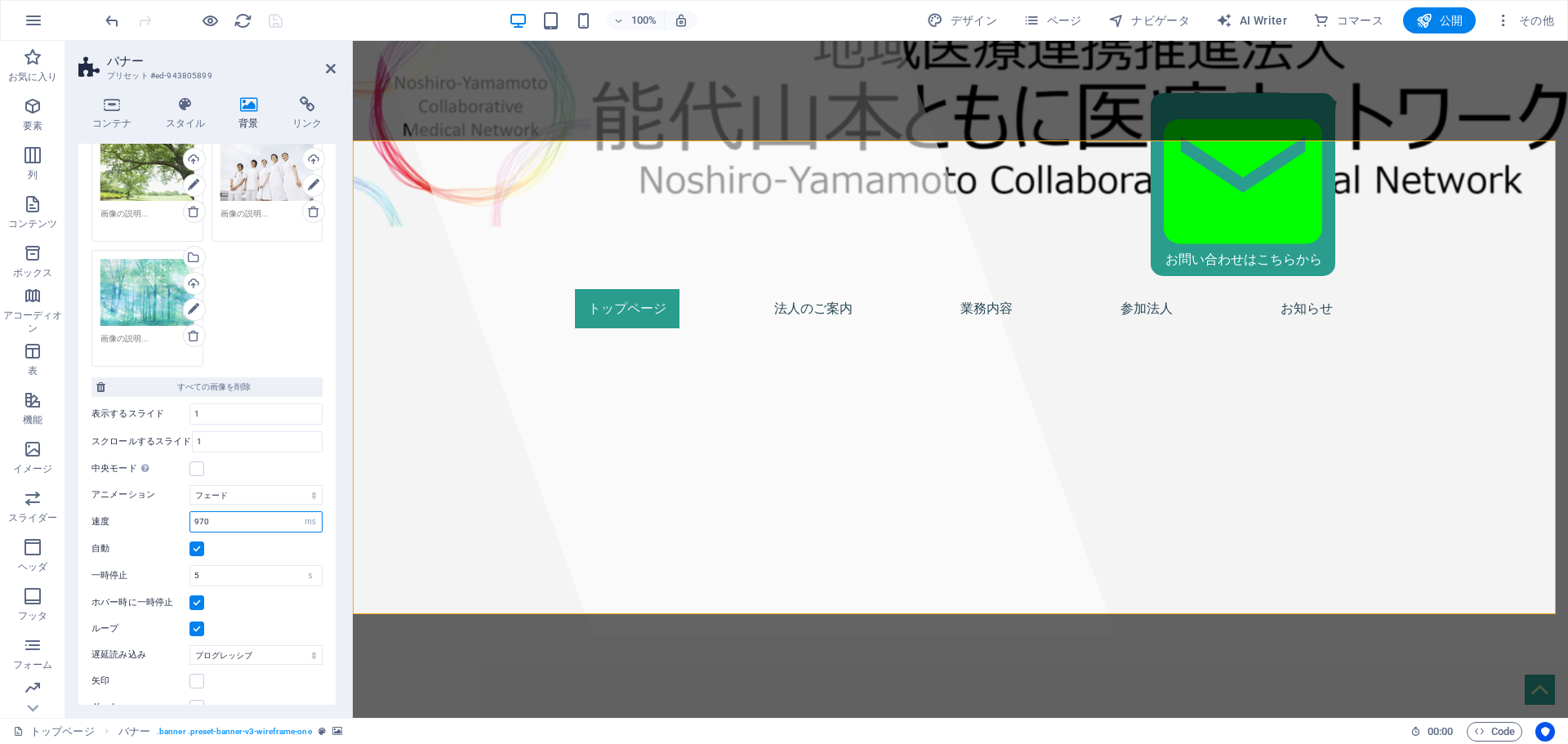
click at [228, 531] on input "970" at bounding box center [256, 522] width 131 height 20
drag, startPoint x: 227, startPoint y: 542, endPoint x: 67, endPoint y: 520, distance: 161.5
click at [67, 520] on div "コンテナ スタイル 背景 リンク サイズ 高さ デフォルト px rem % vh vw 最小高 70 なし px rem % vh vw 幅 デフォルト p…" at bounding box center [207, 400] width 283 height 634
type input "1000"
click at [277, 586] on input "5" at bounding box center [256, 576] width 131 height 20
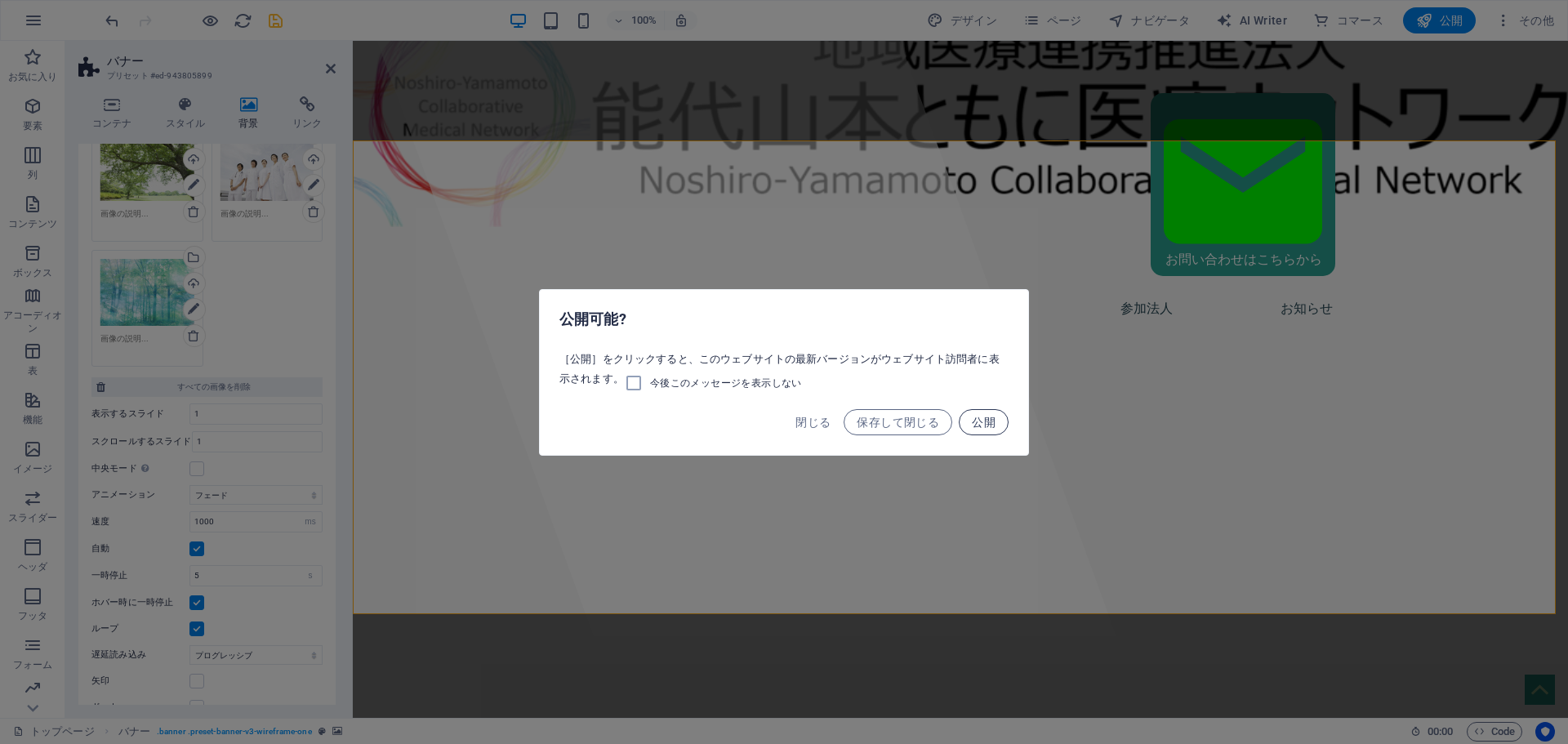
click at [976, 417] on span "公開" at bounding box center [983, 422] width 23 height 13
